Goal: Communication & Community: Participate in discussion

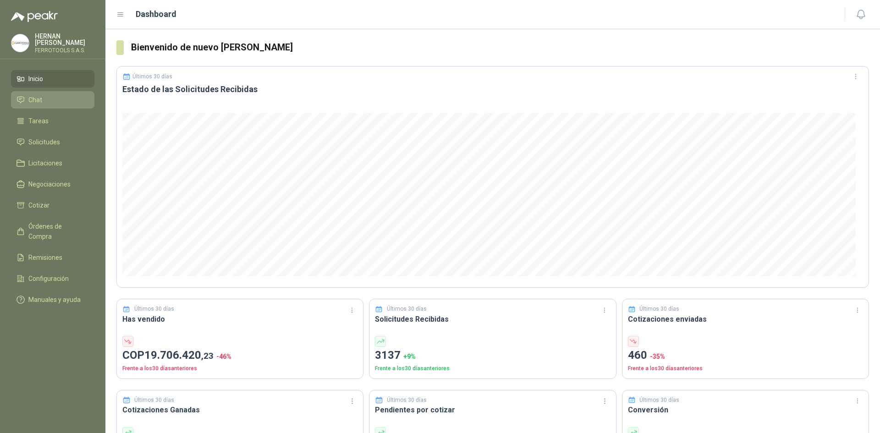
click at [67, 105] on link "Chat" at bounding box center [52, 99] width 83 height 17
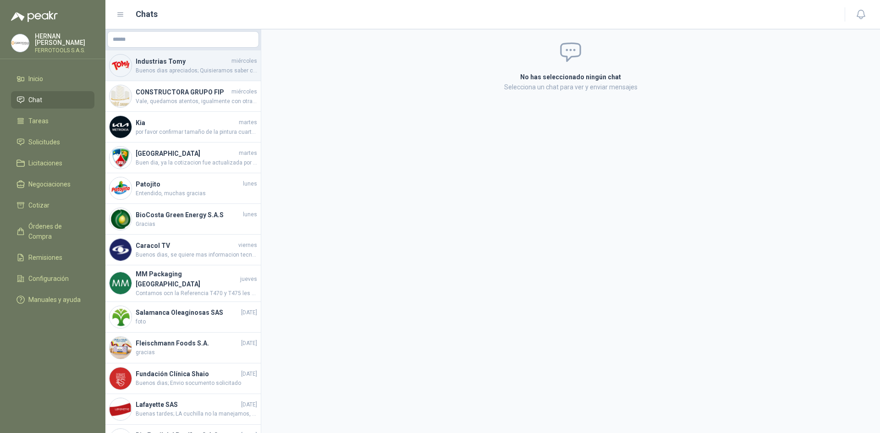
click at [181, 74] on span "Buenos dias apreciados; Quisieramos saber como nos fue con la cotizaciones pres…" at bounding box center [196, 70] width 121 height 9
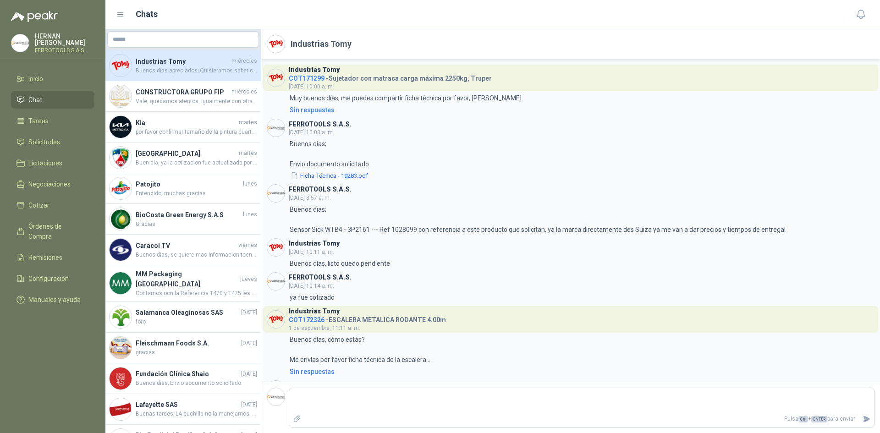
scroll to position [1027, 0]
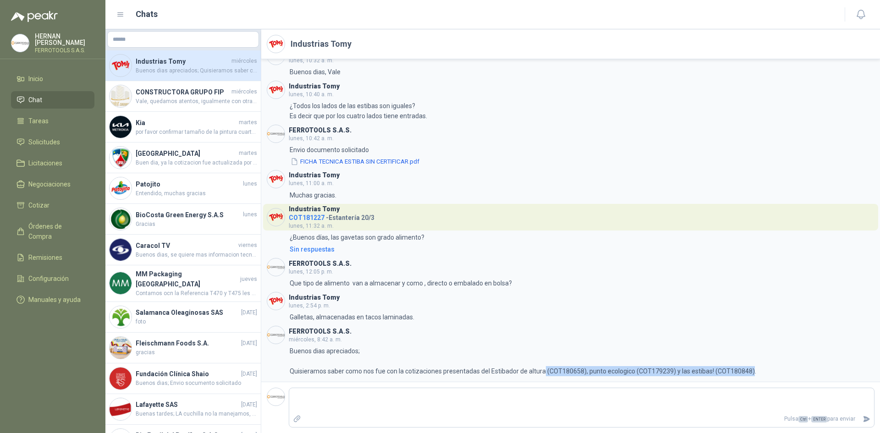
drag, startPoint x: 543, startPoint y: 370, endPoint x: 750, endPoint y: 377, distance: 207.2
click at [750, 377] on div "Industrias Tomy COT171299 - Sujetador con matraca carga máxima 2250kg, Truper […" at bounding box center [570, 220] width 619 height 323
copy p "(COT180658), punto ecologico (COT179239) y las estibas! (COT180848)"
